Goal: Transaction & Acquisition: Download file/media

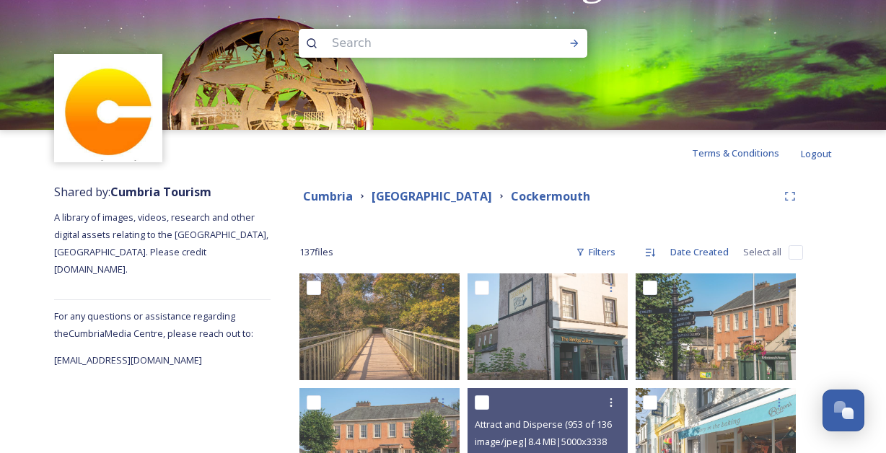
scroll to position [198, 0]
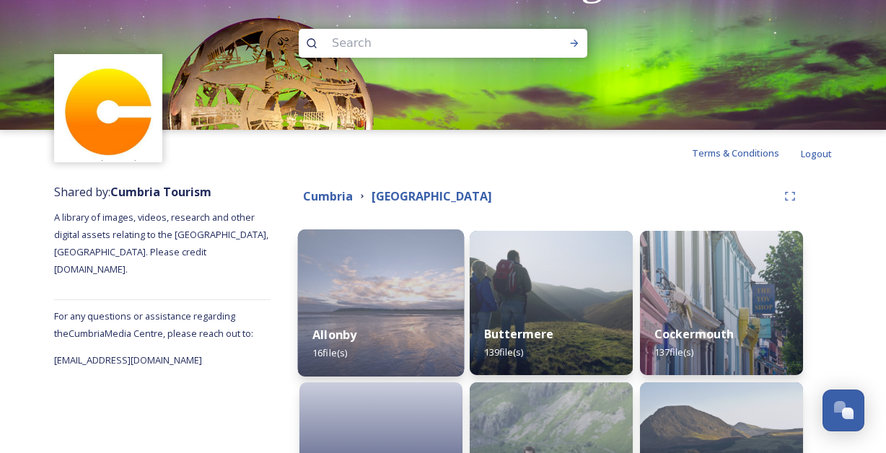
scroll to position [276, 0]
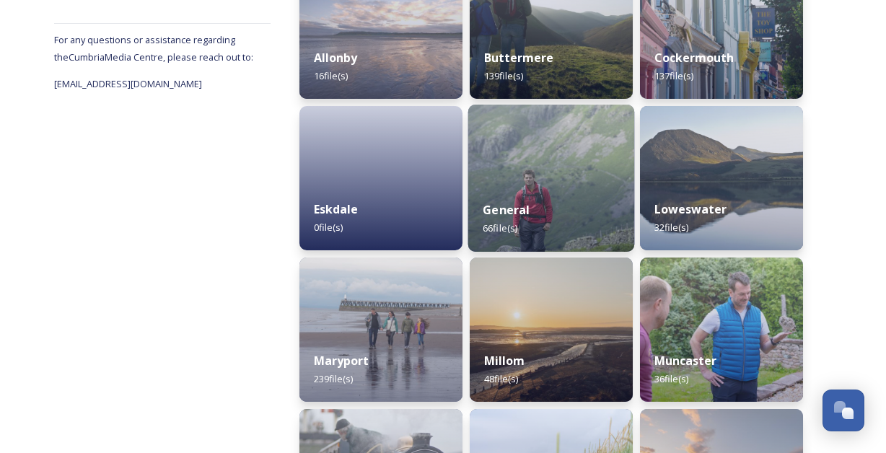
click at [559, 198] on div "General 66 file(s)" at bounding box center [551, 219] width 167 height 66
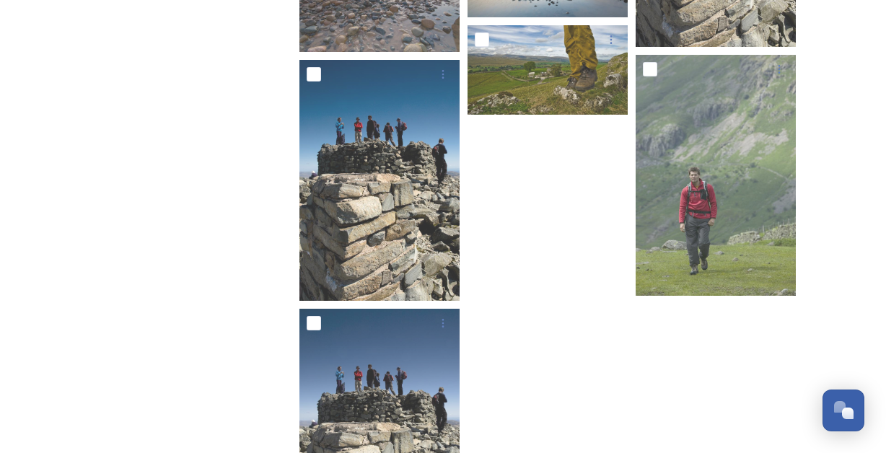
scroll to position [2863, 0]
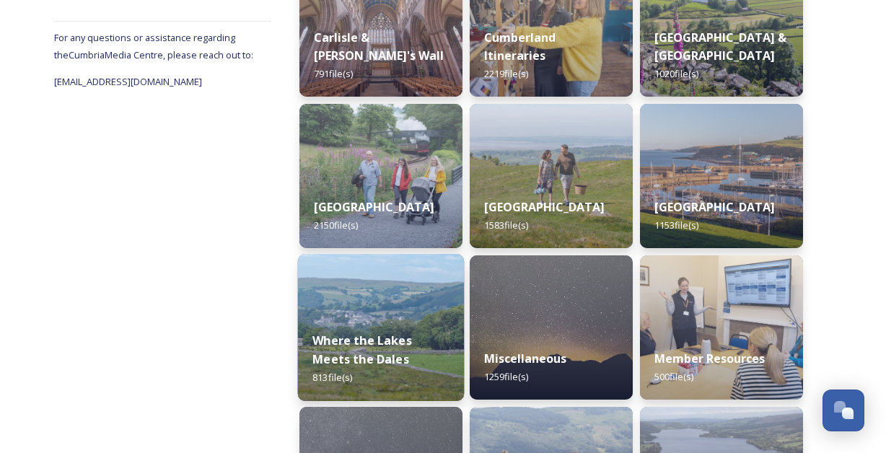
scroll to position [400, 0]
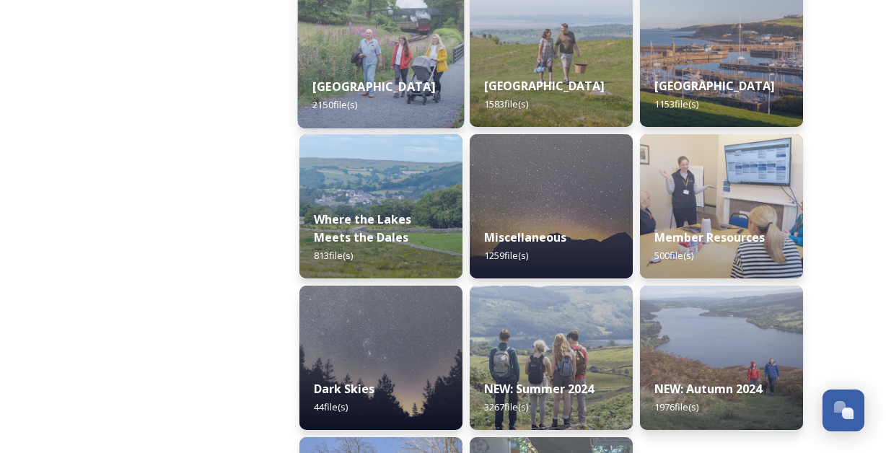
click at [400, 48] on img at bounding box center [381, 54] width 167 height 147
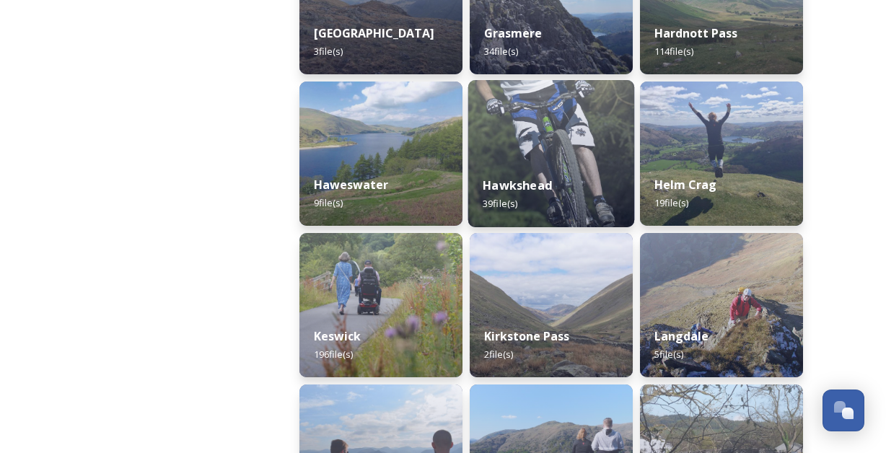
scroll to position [824, 0]
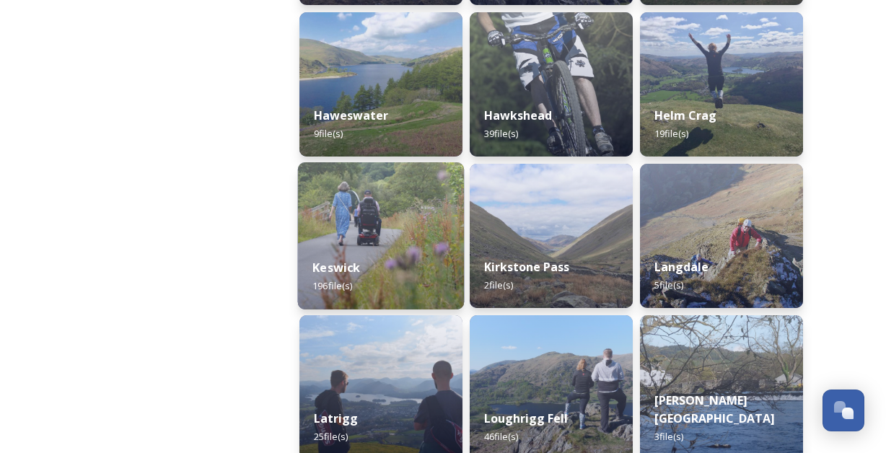
click at [381, 192] on img at bounding box center [381, 235] width 167 height 147
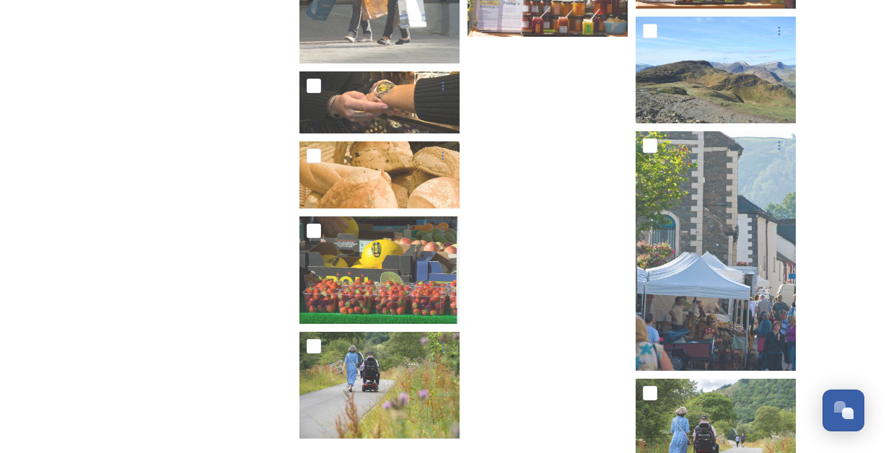
scroll to position [8141, 0]
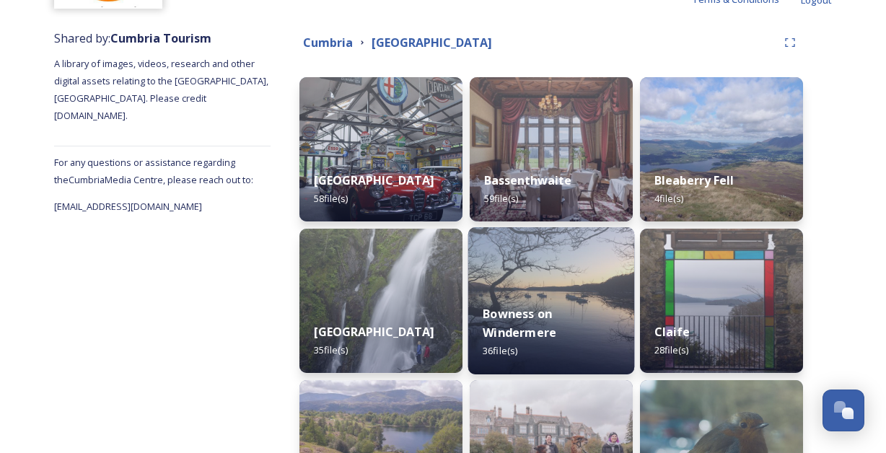
scroll to position [172, 0]
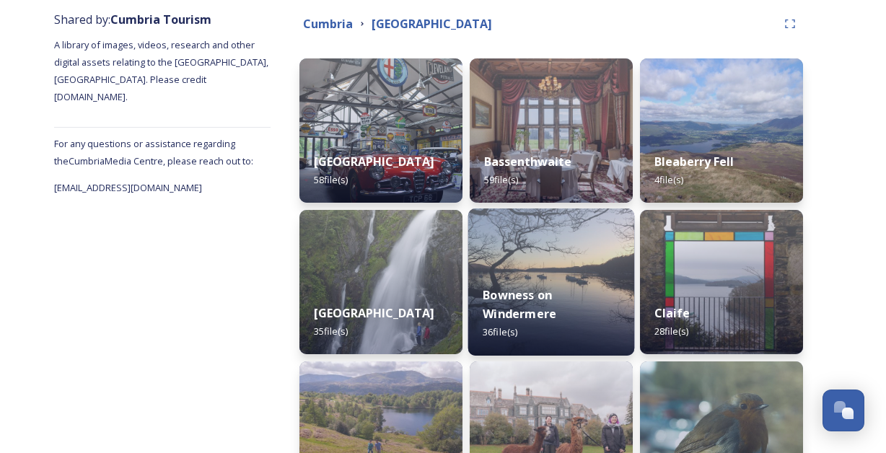
click at [560, 268] on img at bounding box center [551, 281] width 167 height 147
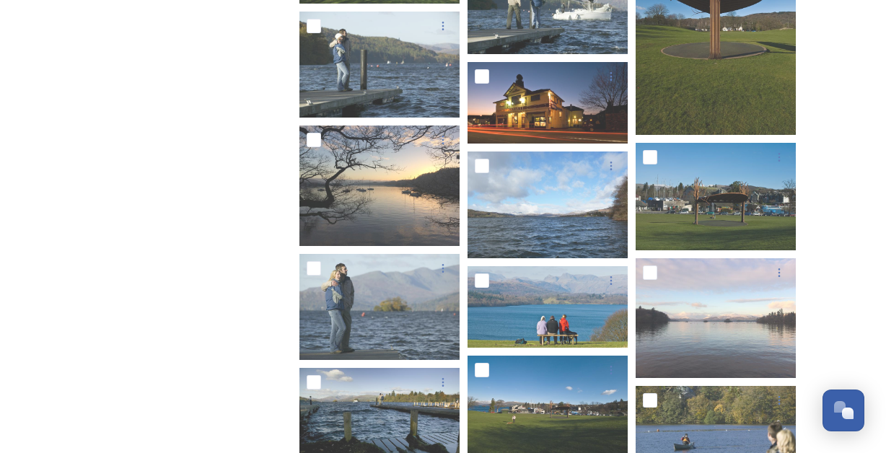
scroll to position [1000, 0]
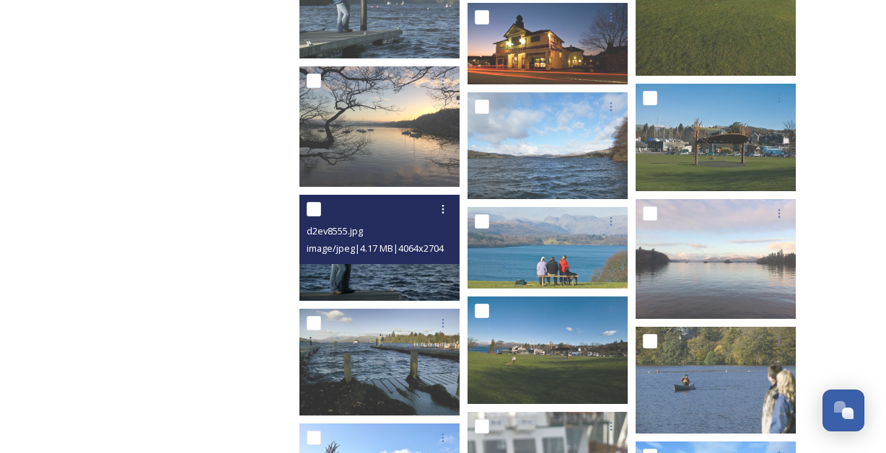
click at [407, 268] on img at bounding box center [379, 248] width 160 height 107
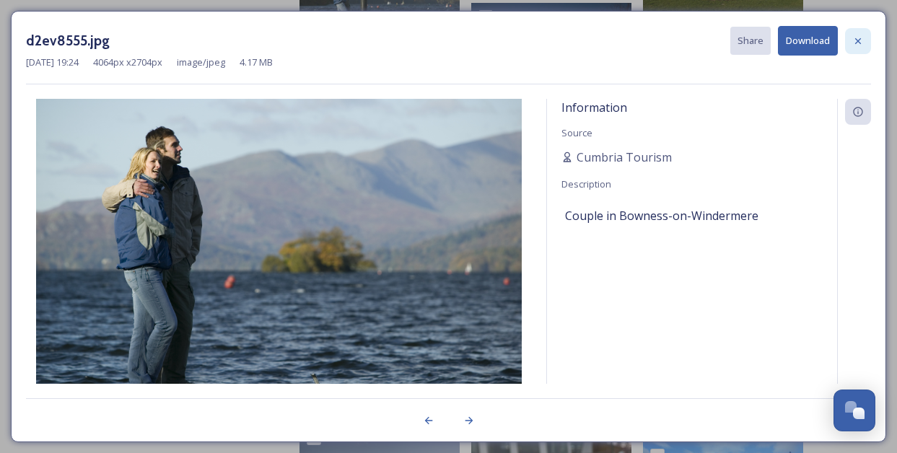
click at [853, 38] on icon at bounding box center [858, 41] width 12 height 12
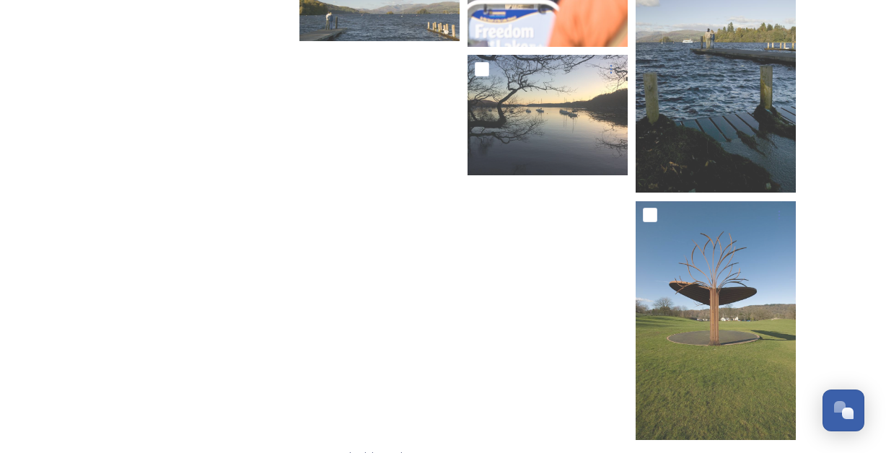
scroll to position [1623, 0]
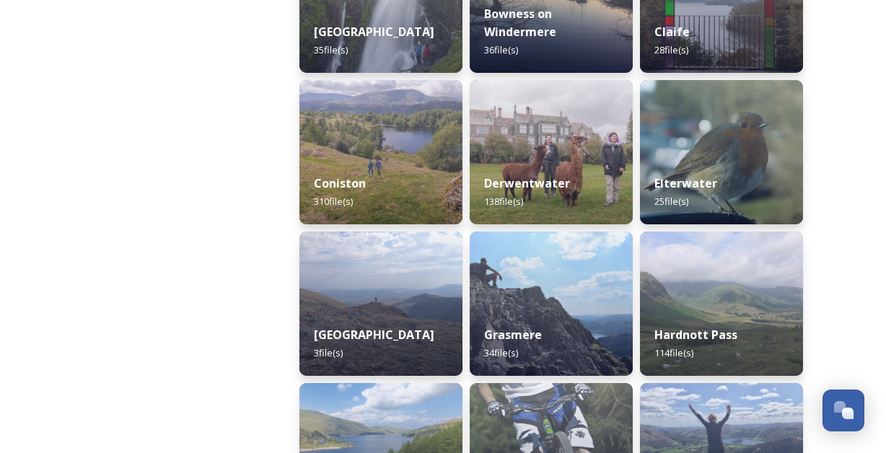
scroll to position [456, 0]
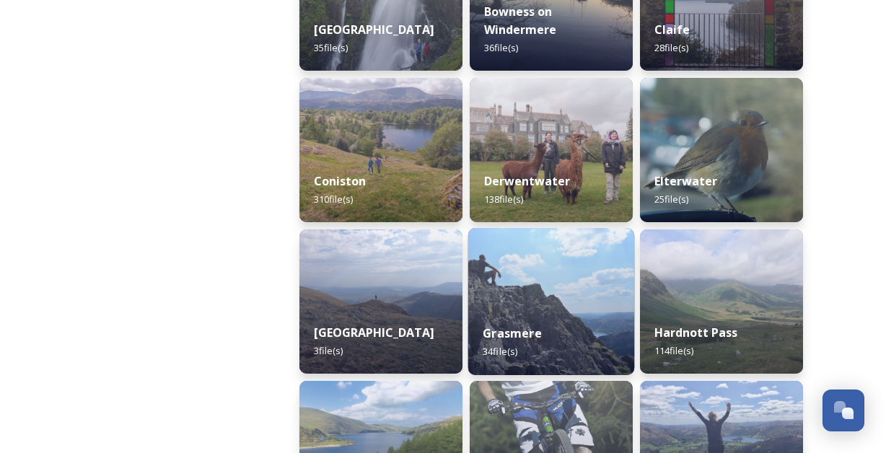
click at [555, 291] on img at bounding box center [551, 301] width 167 height 147
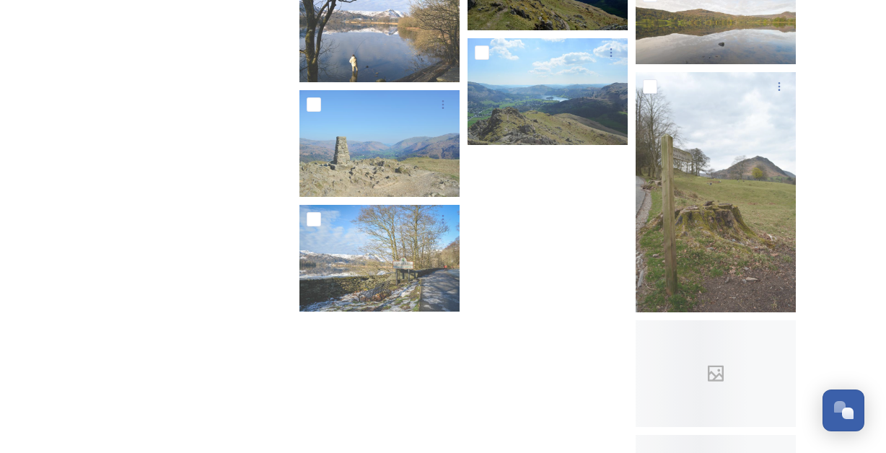
scroll to position [1352, 0]
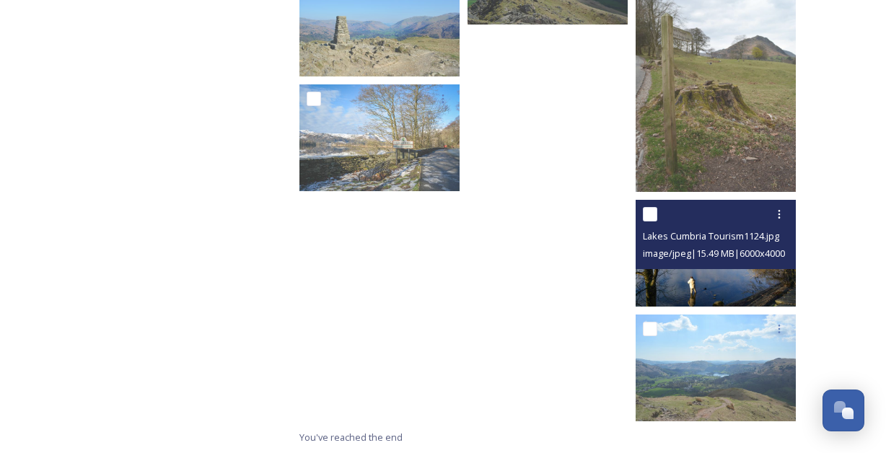
click at [721, 290] on img at bounding box center [715, 253] width 160 height 107
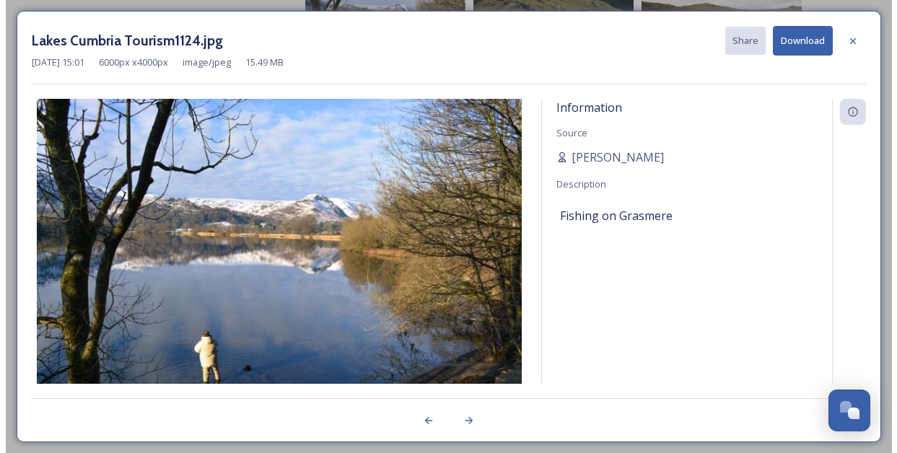
scroll to position [1238, 0]
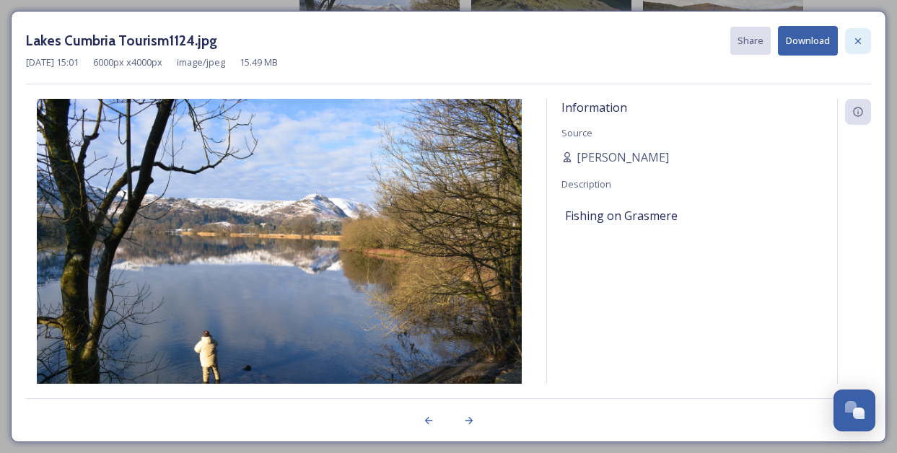
click at [860, 42] on icon at bounding box center [858, 41] width 12 height 12
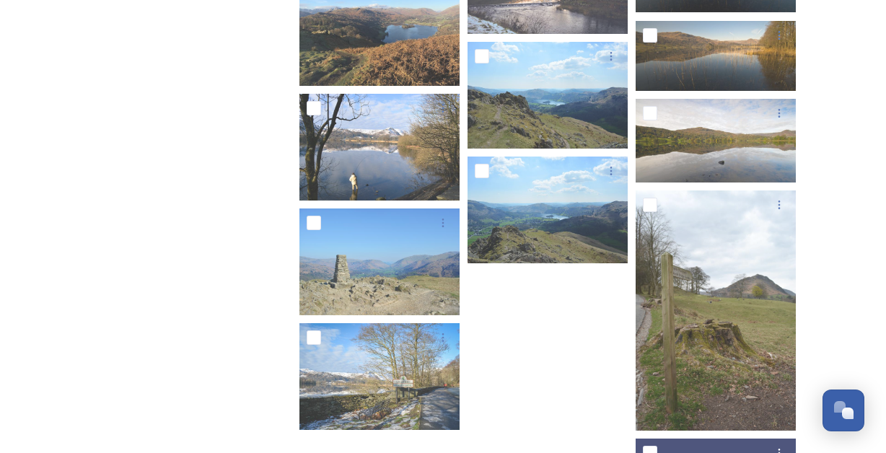
scroll to position [955, 0]
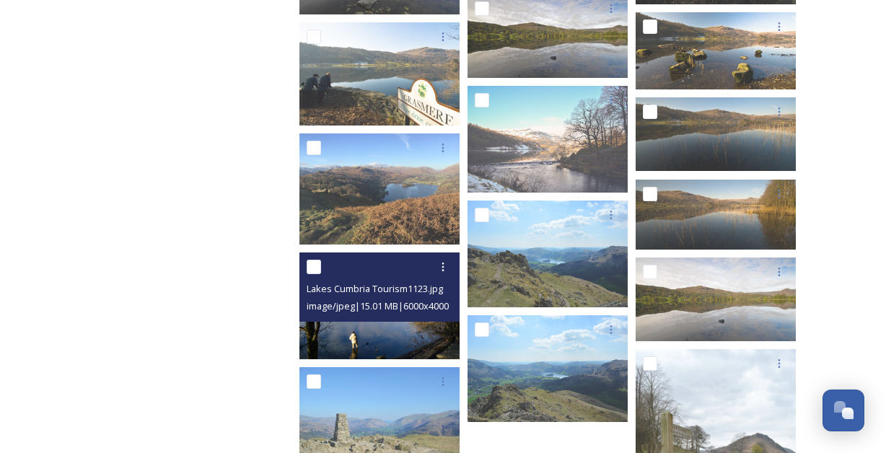
click at [379, 312] on span "image/jpeg | 15.01 MB | 6000 x 4000" at bounding box center [378, 305] width 142 height 13
click at [374, 327] on img at bounding box center [379, 305] width 160 height 107
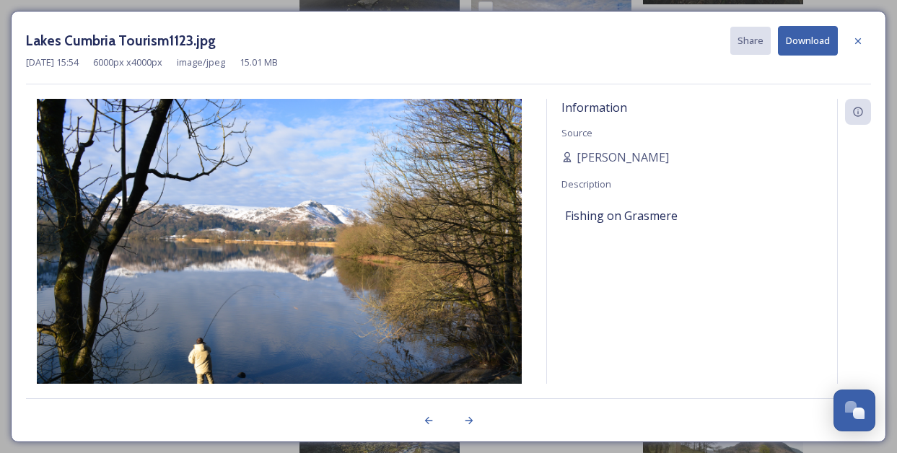
click at [812, 40] on button "Download" at bounding box center [808, 41] width 60 height 30
click at [857, 41] on icon at bounding box center [858, 41] width 12 height 12
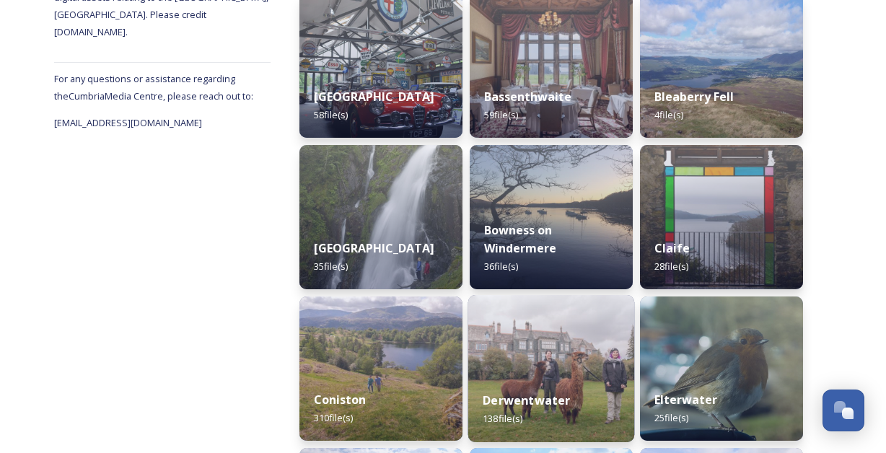
scroll to position [238, 0]
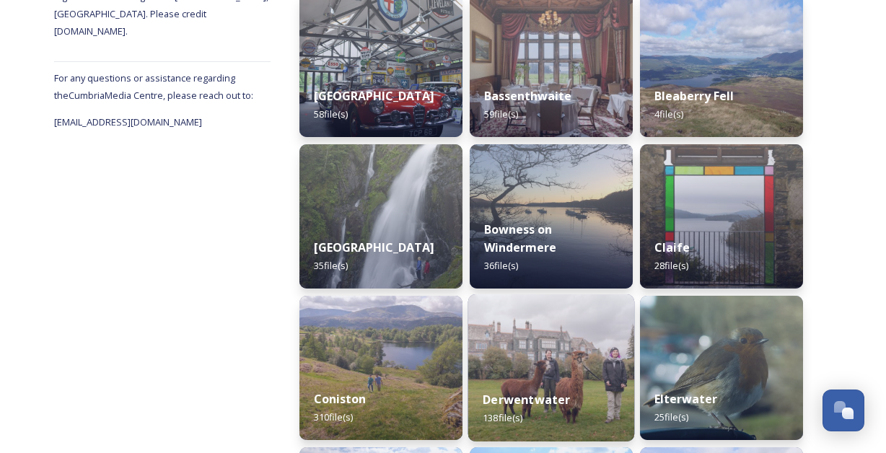
click at [522, 358] on img at bounding box center [551, 367] width 167 height 147
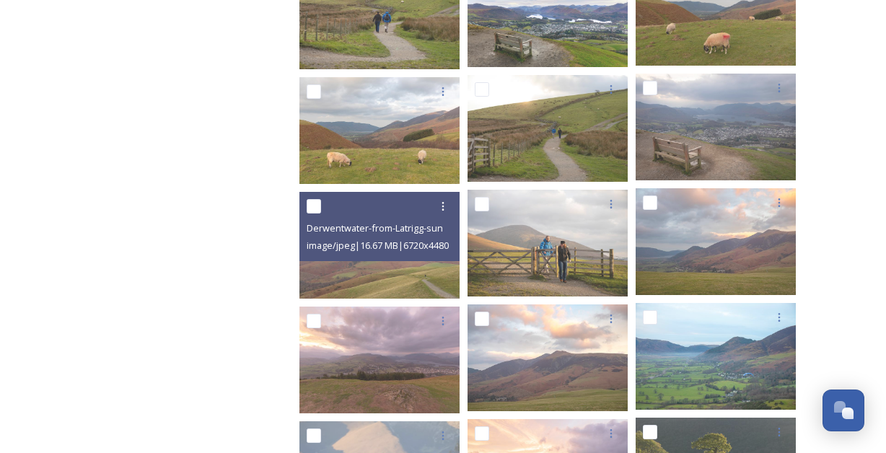
scroll to position [3099, 0]
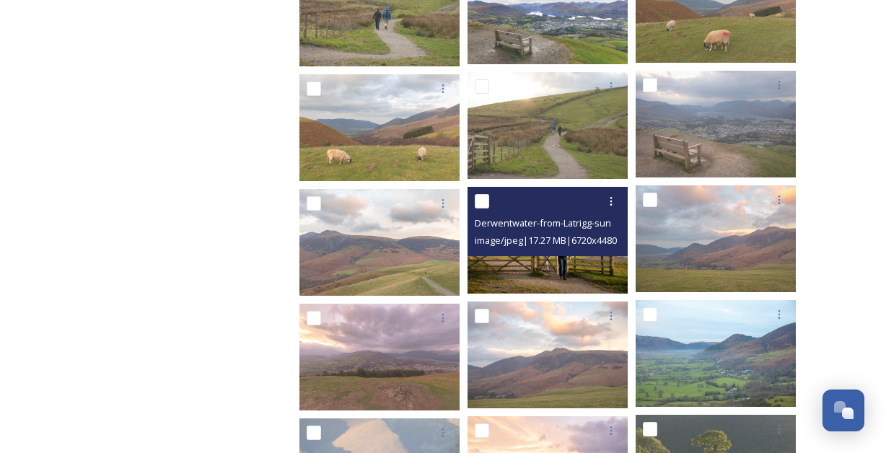
click at [540, 255] on div "Derwentwater-from-Latrigg-sunrise-5043.jpg image/jpeg | 17.27 MB | 6720 x 4480" at bounding box center [547, 221] width 160 height 69
click at [550, 262] on img at bounding box center [547, 240] width 160 height 107
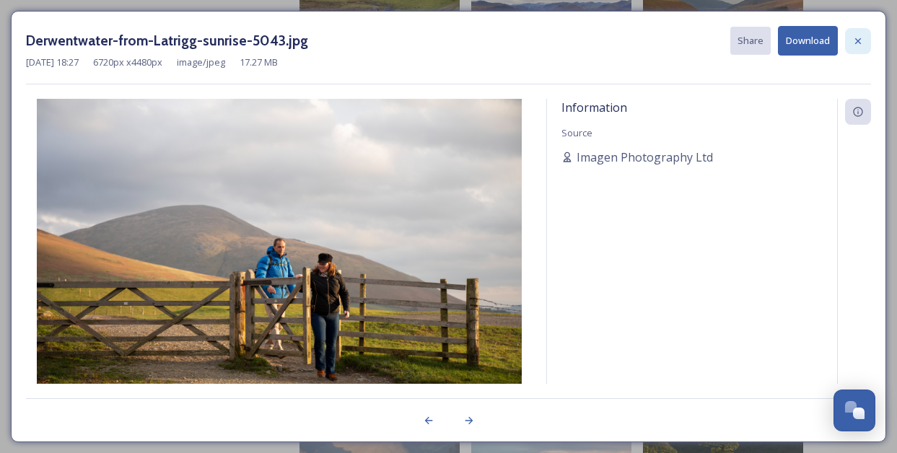
click at [858, 40] on icon at bounding box center [858, 41] width 12 height 12
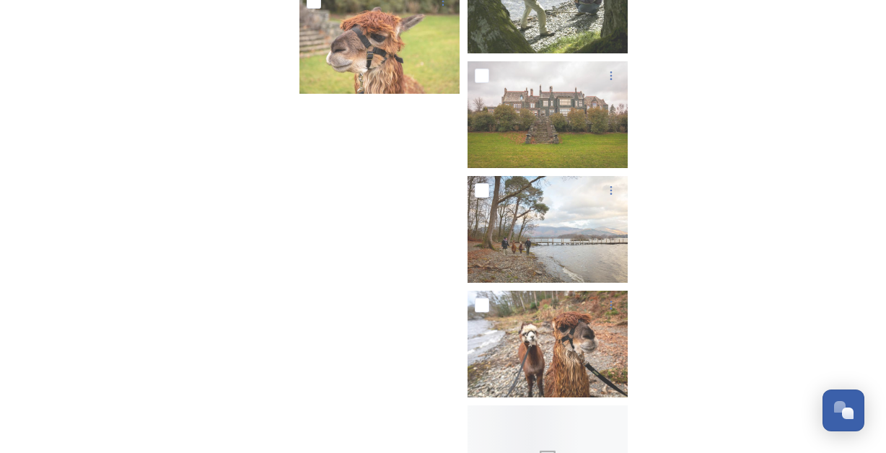
scroll to position [6294, 0]
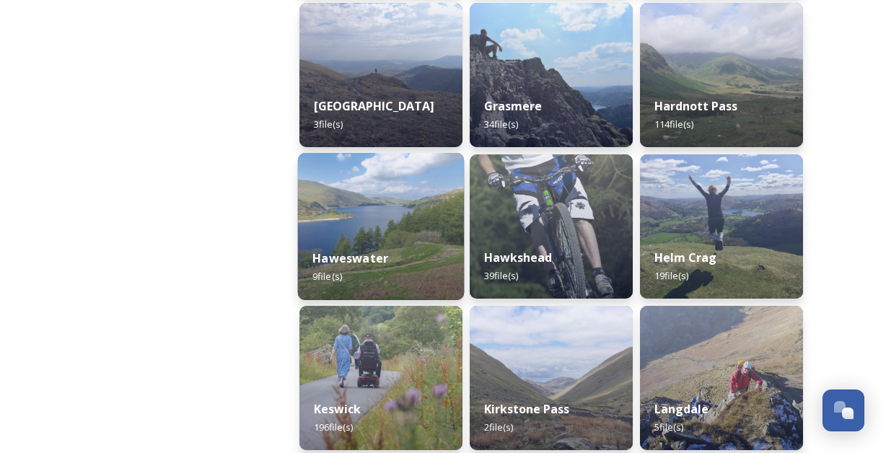
scroll to position [858, 0]
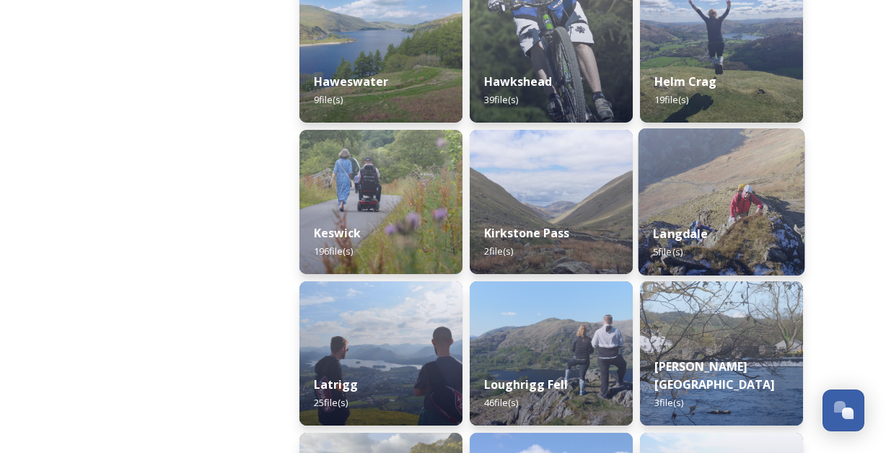
click at [777, 170] on img at bounding box center [721, 201] width 167 height 147
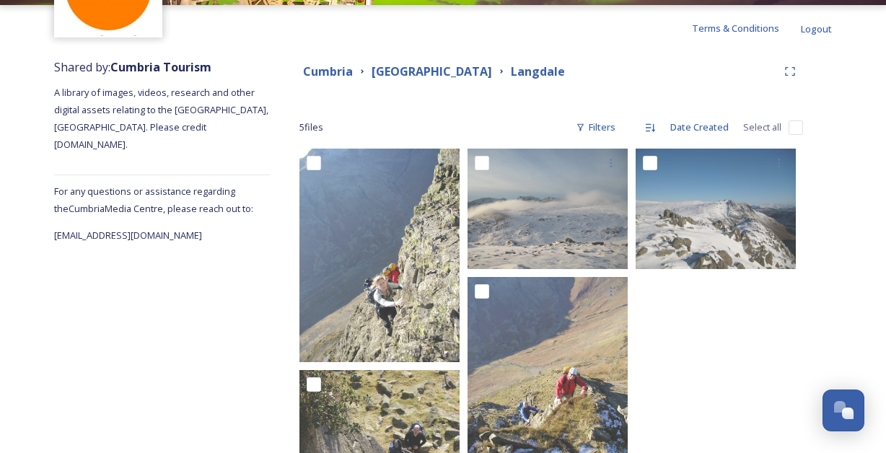
scroll to position [235, 0]
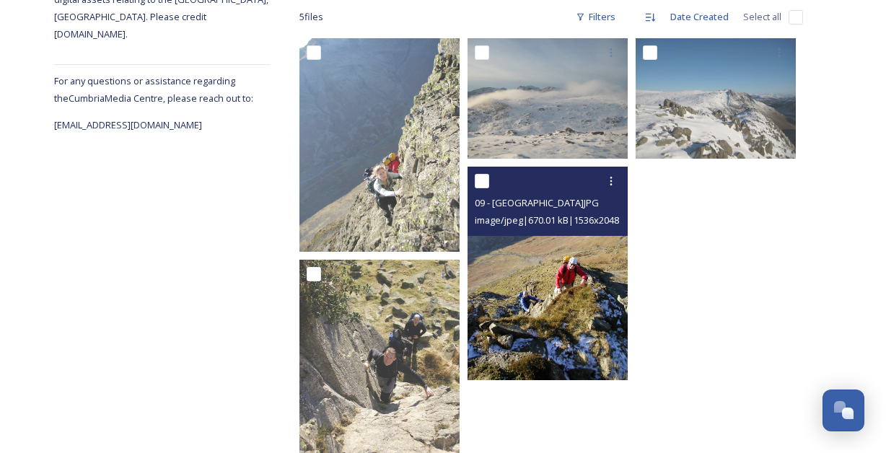
click at [584, 283] on img at bounding box center [547, 273] width 160 height 213
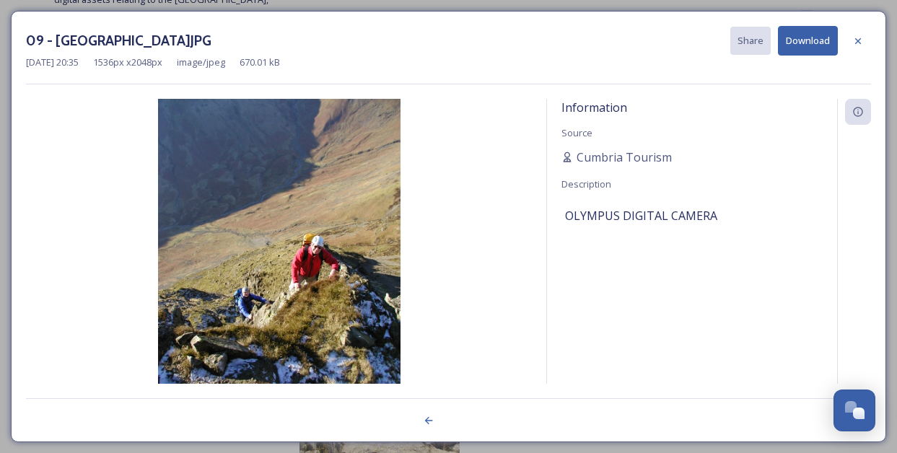
click at [822, 40] on button "Download" at bounding box center [808, 41] width 60 height 30
click at [855, 40] on icon at bounding box center [858, 41] width 12 height 12
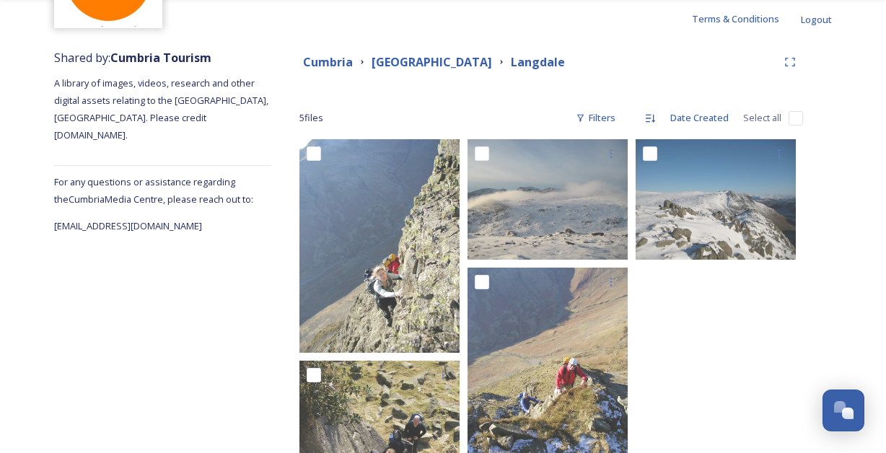
scroll to position [26, 0]
